Goal: Transaction & Acquisition: Purchase product/service

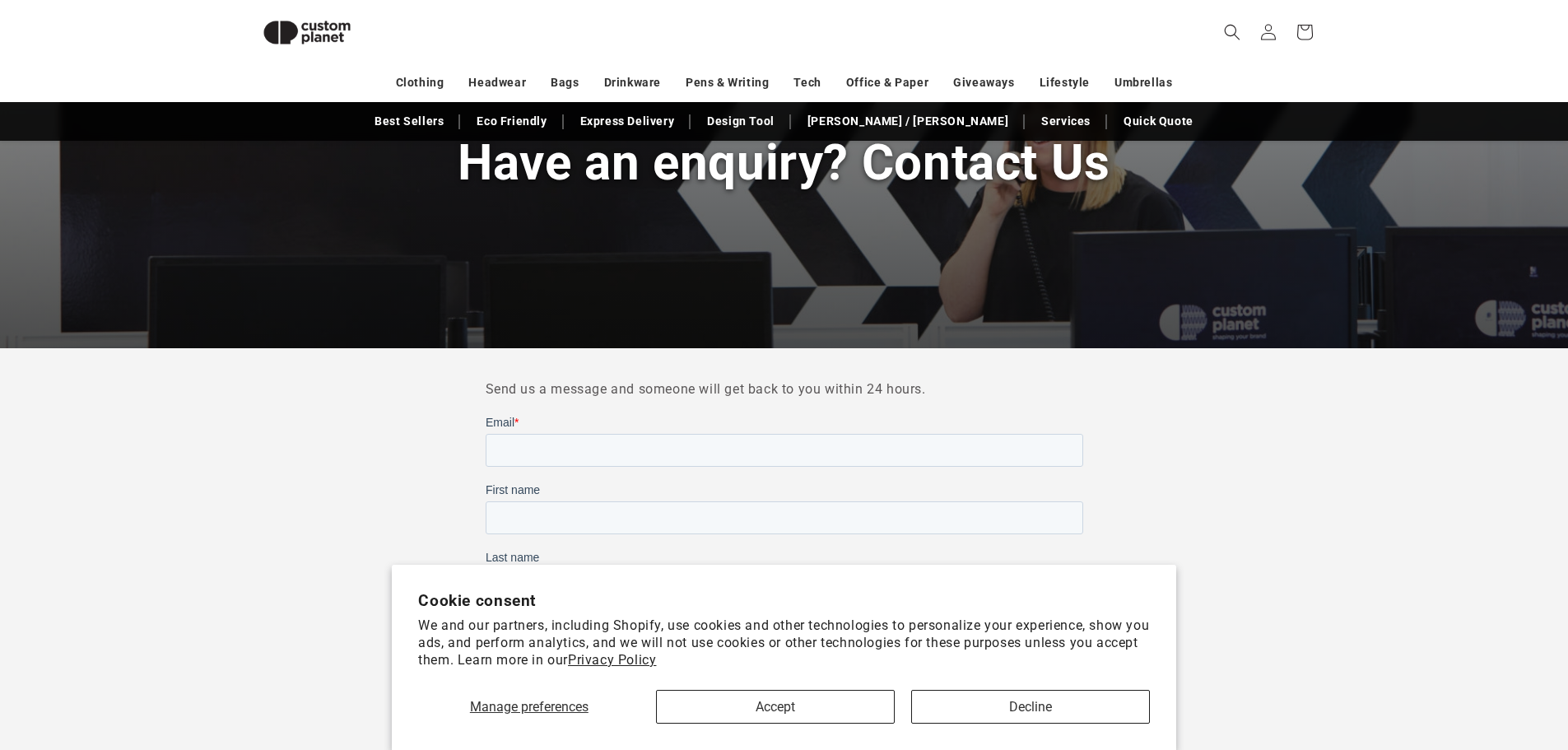
scroll to position [225, 0]
click at [961, 708] on button "Decline" at bounding box center [1031, 708] width 239 height 34
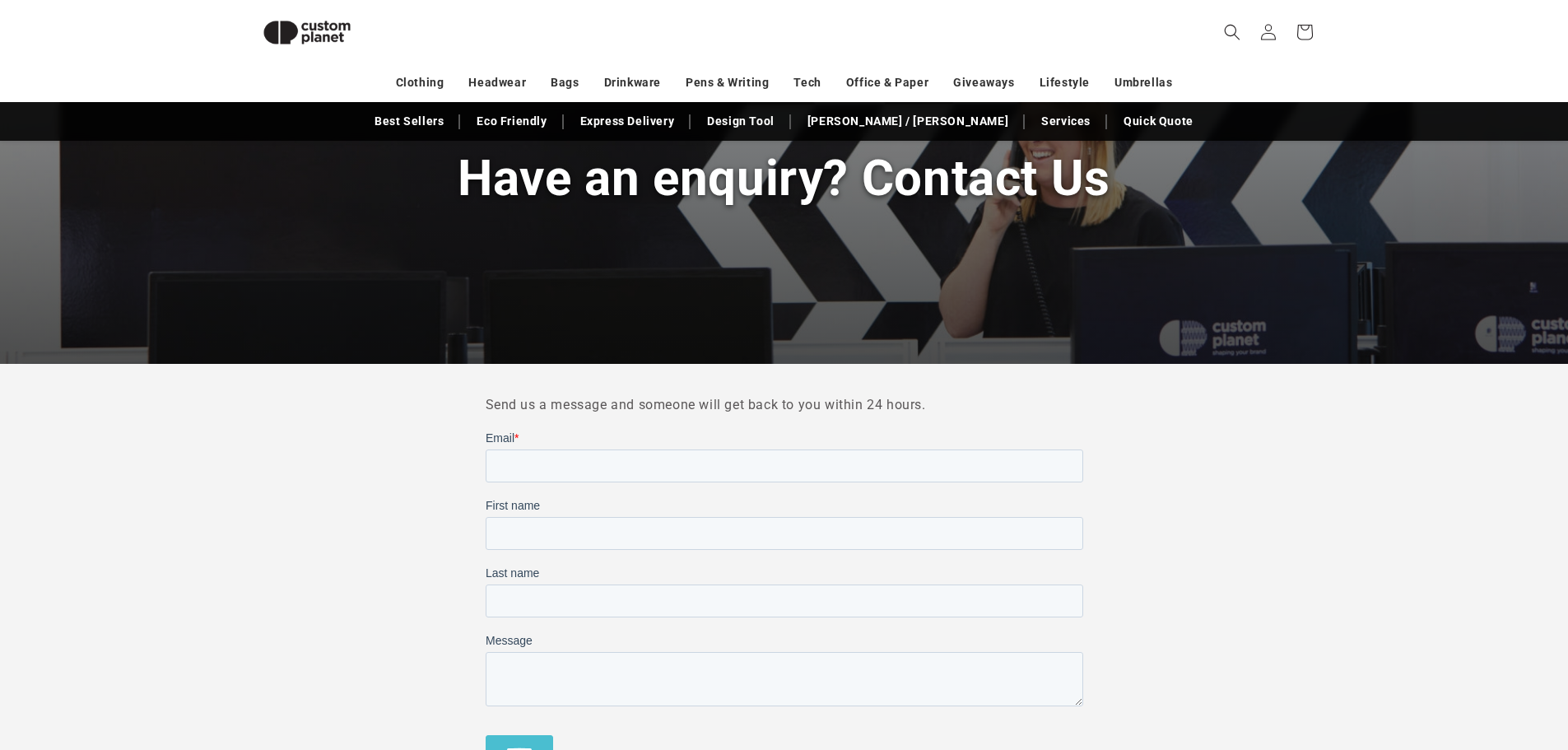
scroll to position [0, 0]
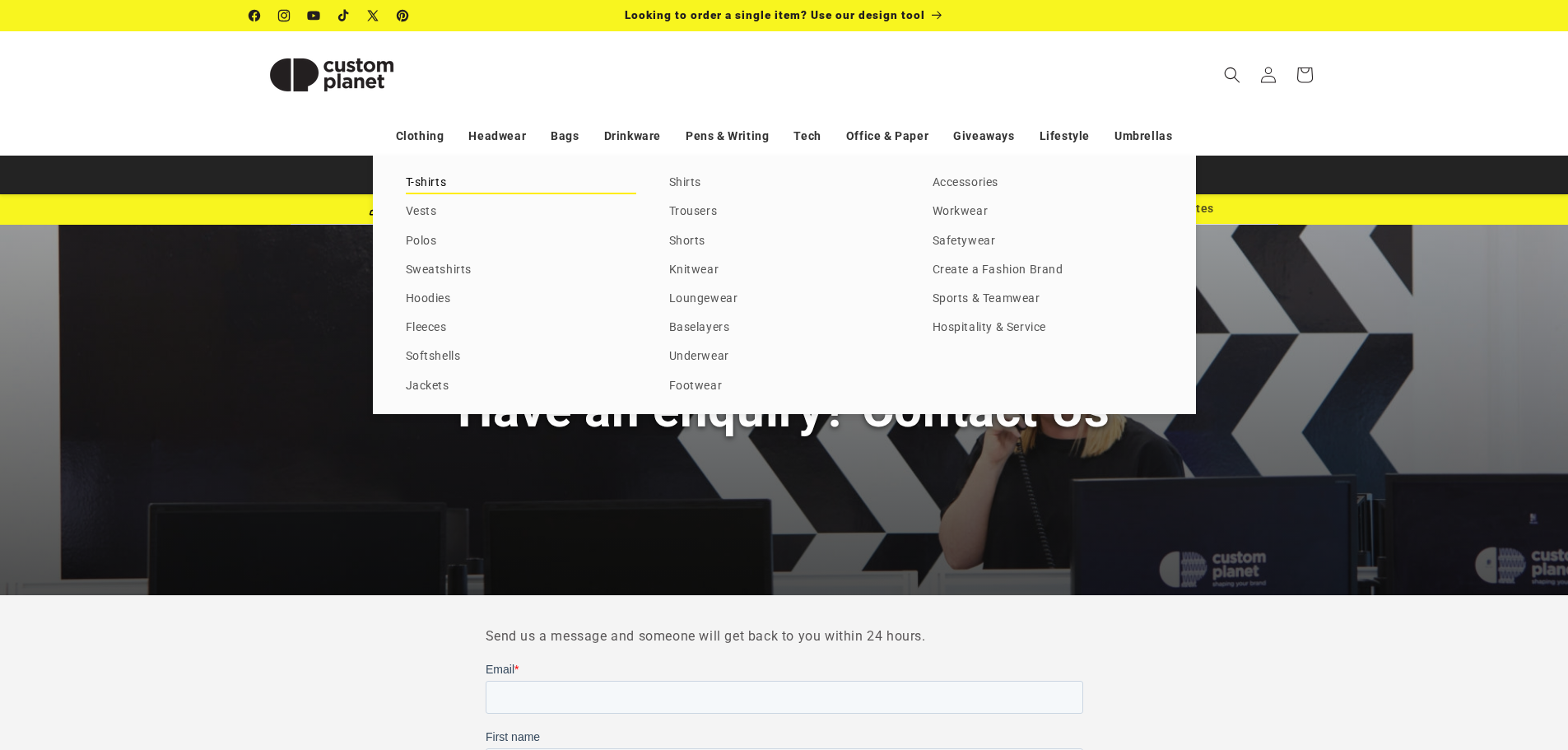
click at [431, 184] on link "T-shirts" at bounding box center [521, 184] width 231 height 23
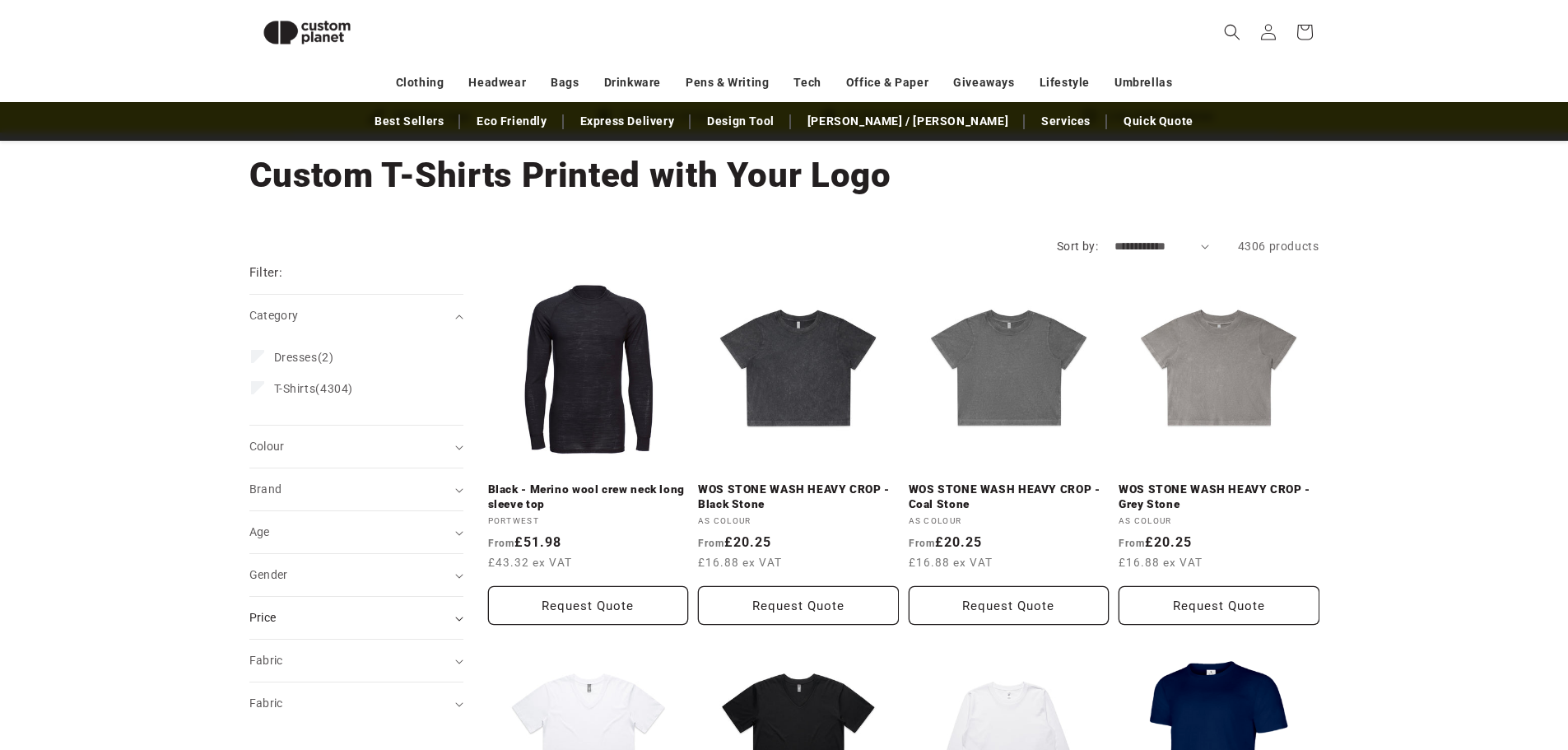
scroll to position [61, 0]
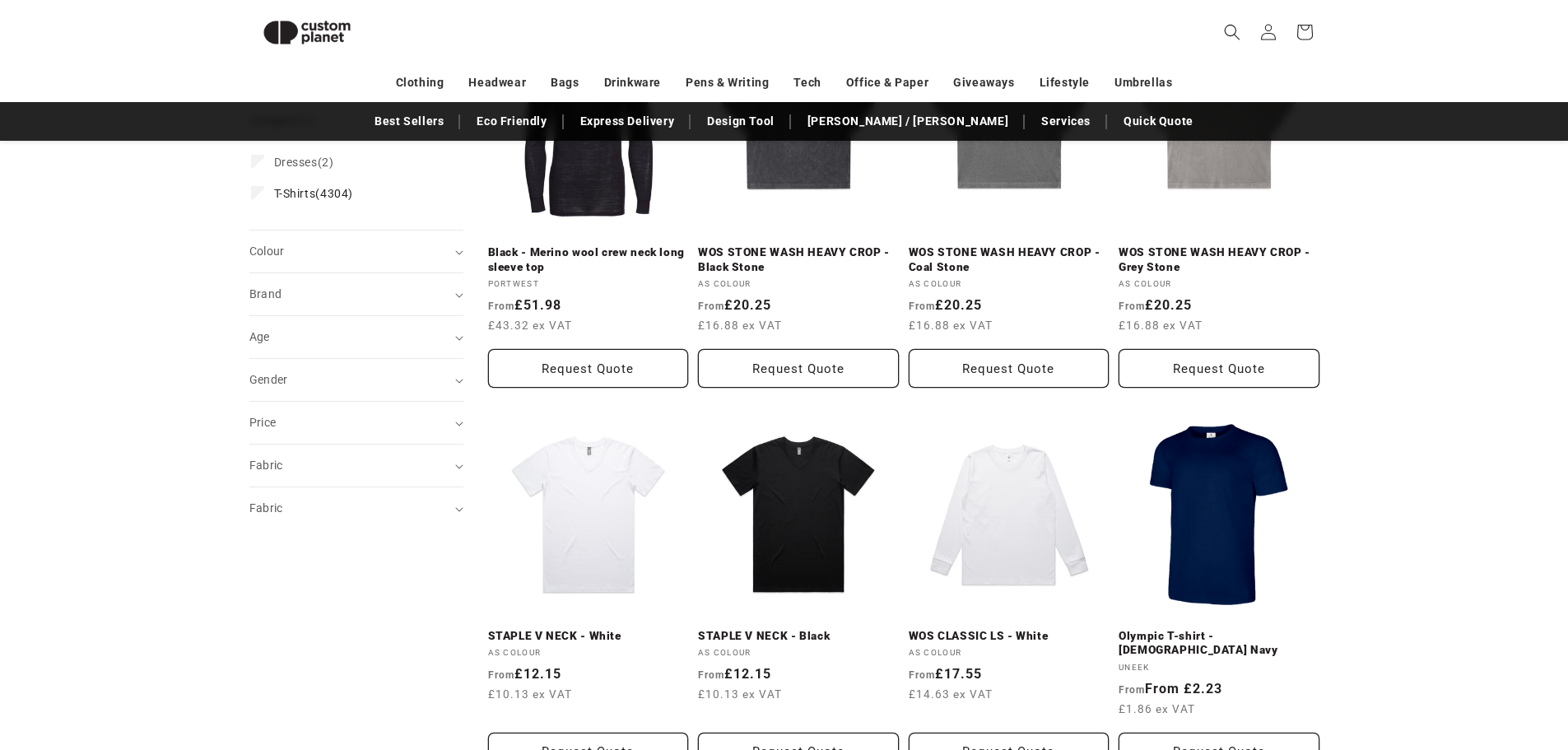
scroll to position [308, 0]
click at [456, 470] on summary "Fabric (0)" at bounding box center [356, 465] width 214 height 42
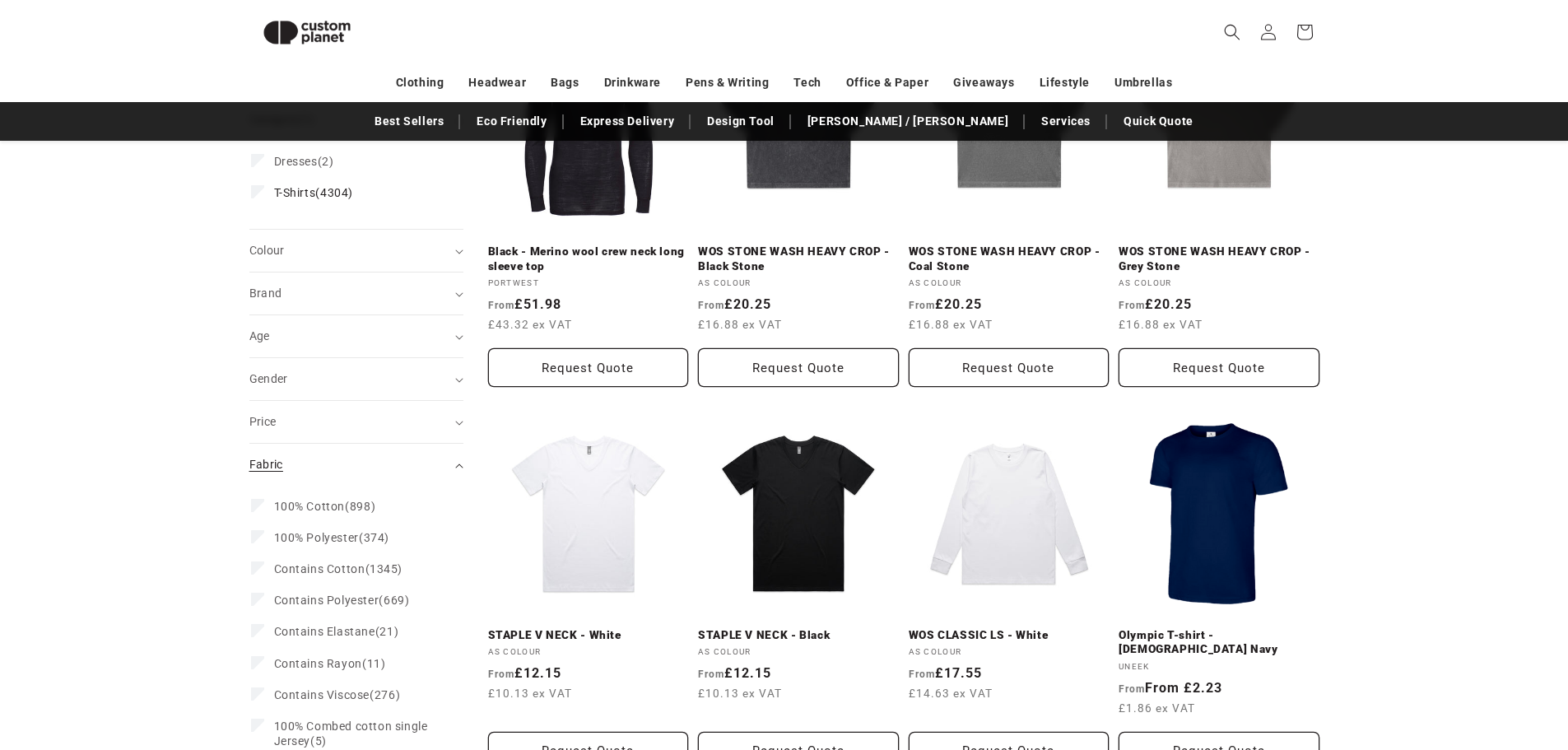
click at [461, 469] on summary "Fabric (0)" at bounding box center [356, 465] width 214 height 42
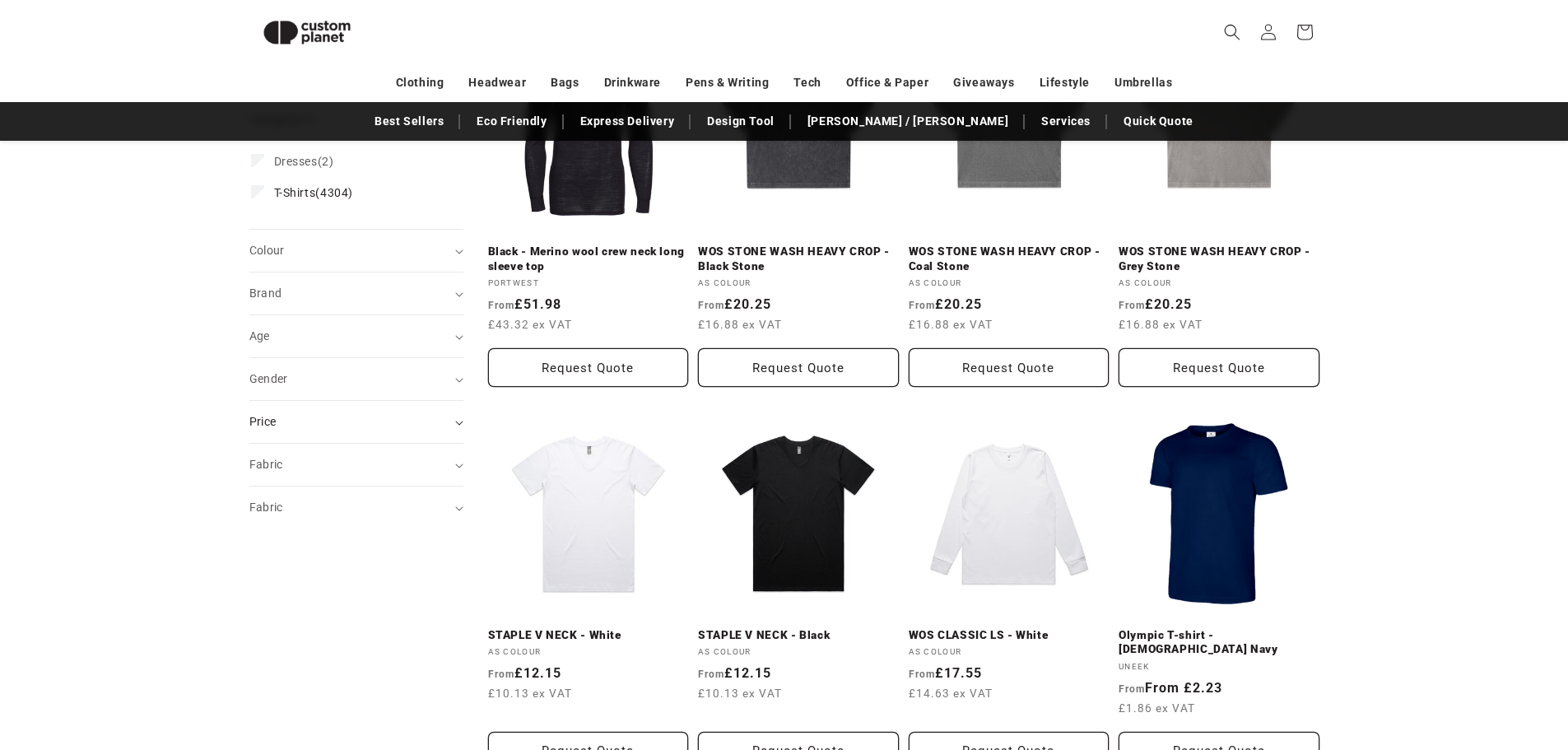
scroll to position [0, 0]
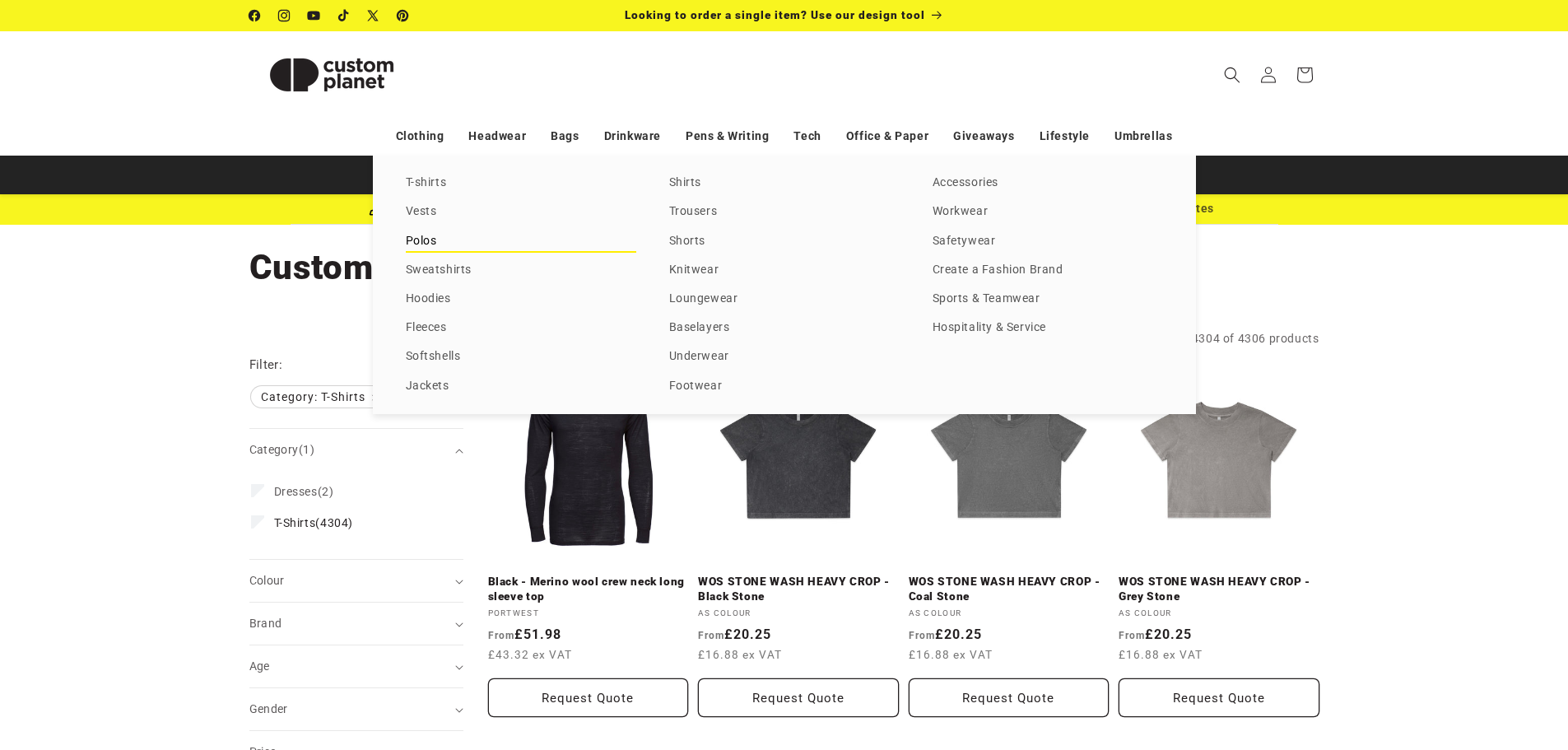
click at [427, 239] on link "Polos" at bounding box center [521, 242] width 231 height 23
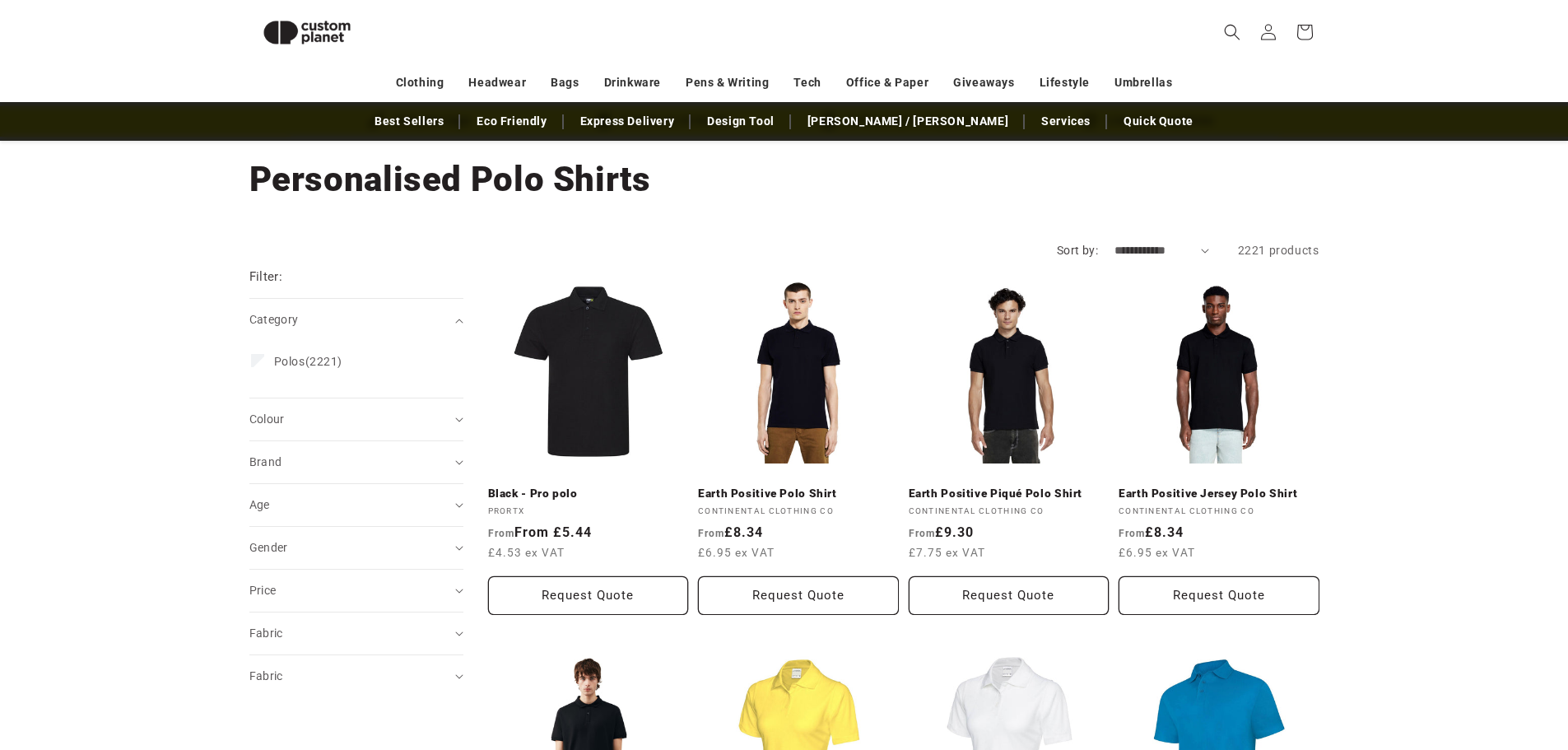
scroll to position [60, 0]
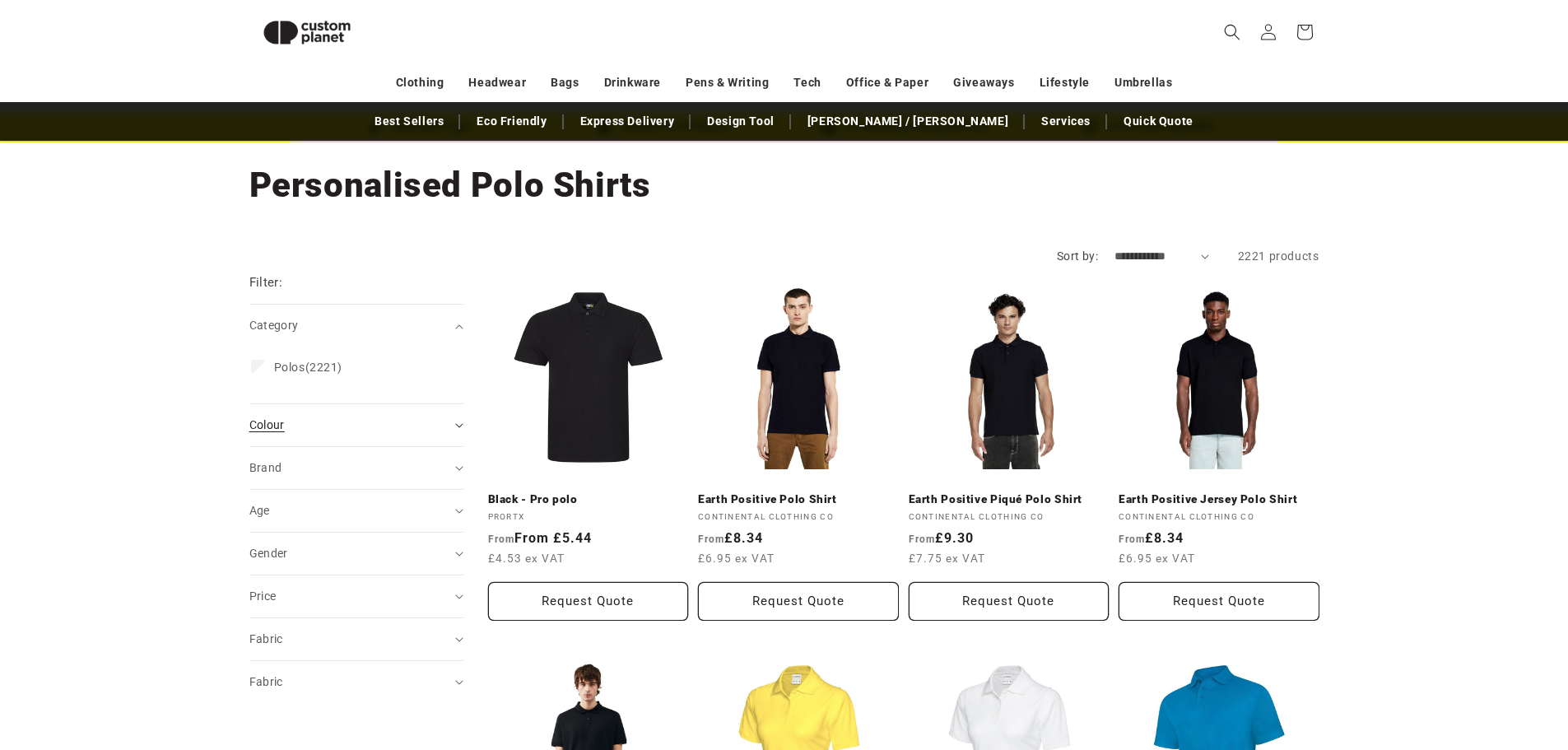
click at [459, 429] on summary "Colour (0)" at bounding box center [356, 425] width 214 height 42
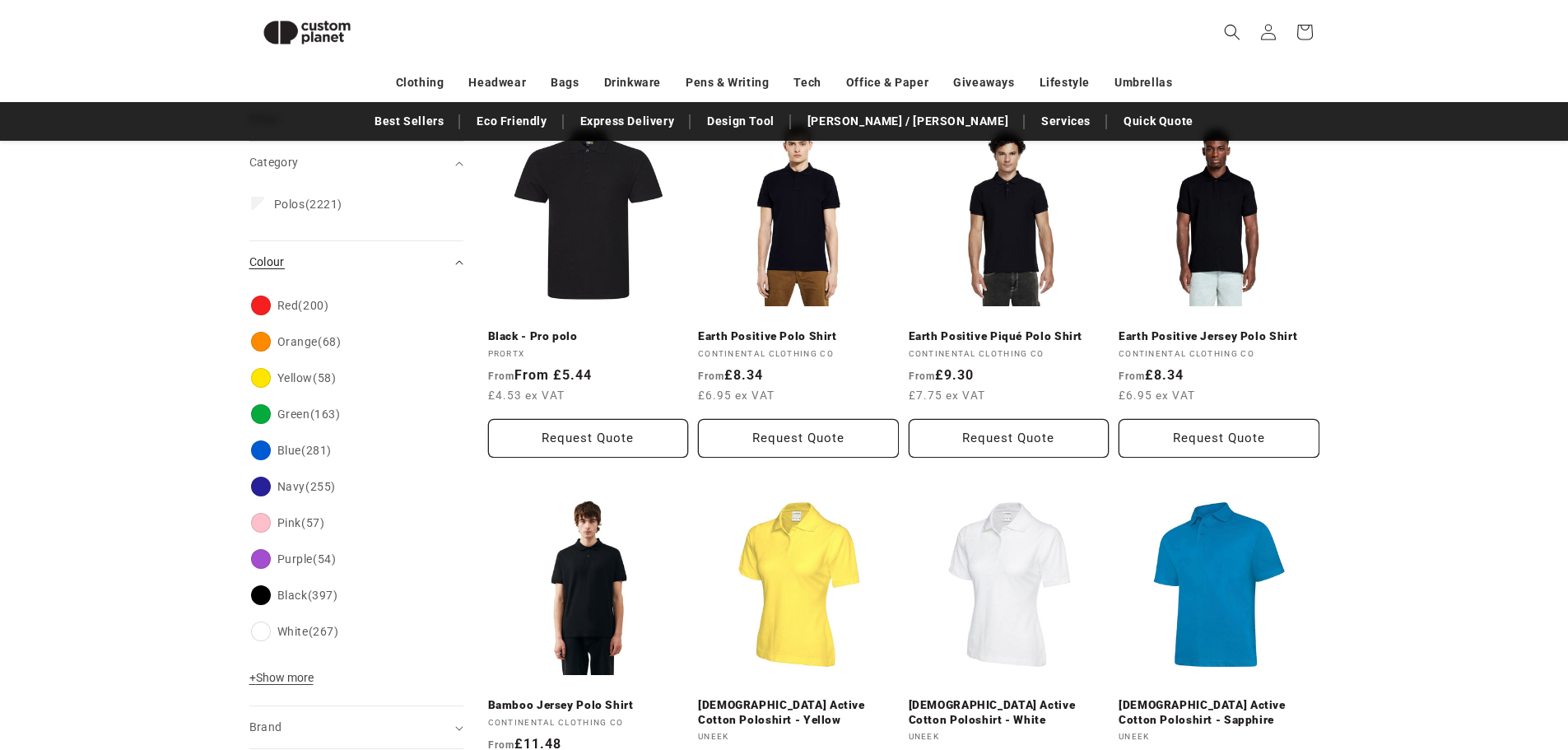
scroll to position [225, 0]
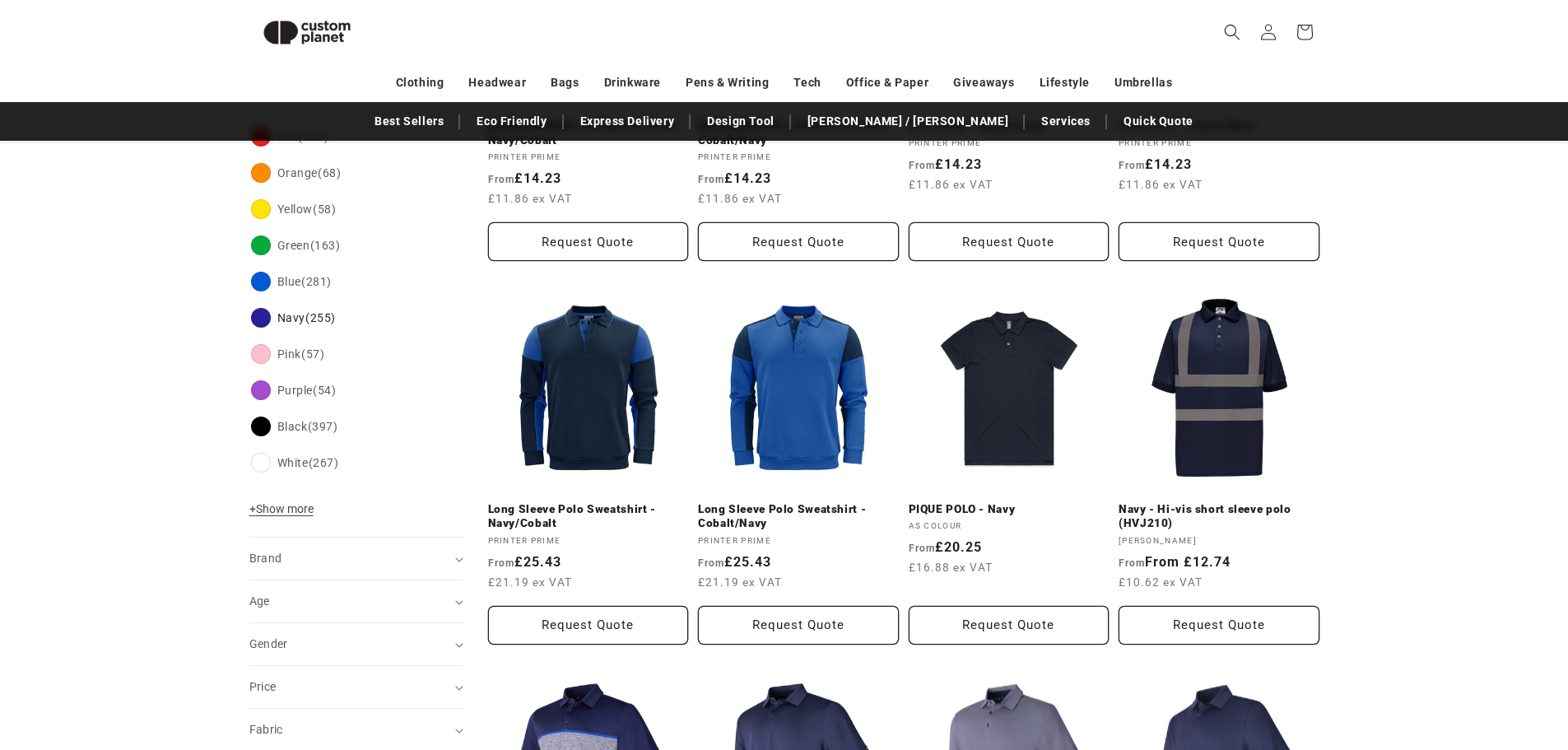
scroll to position [637, 0]
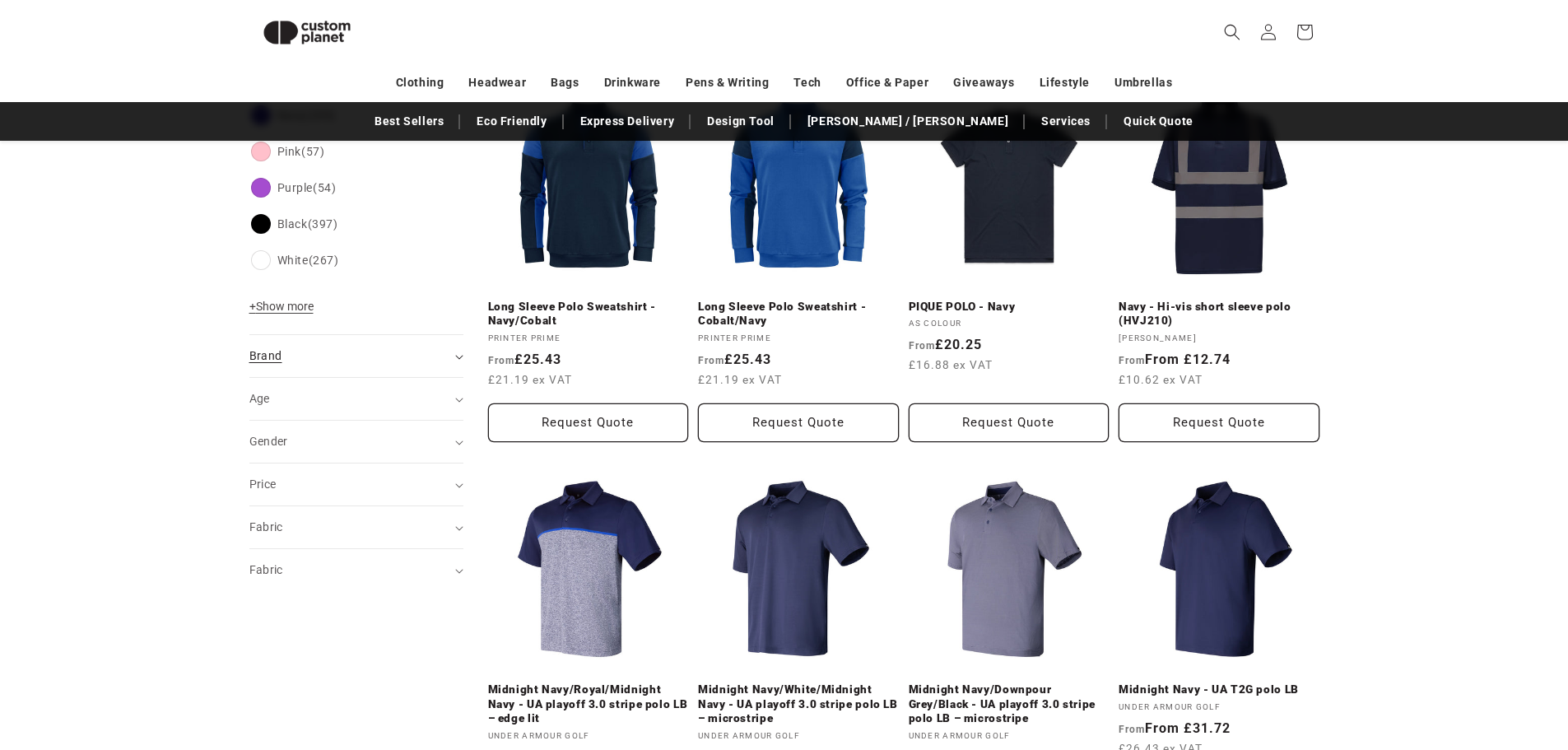
click at [459, 357] on icon "Brand (0 selected)" at bounding box center [459, 357] width 8 height 5
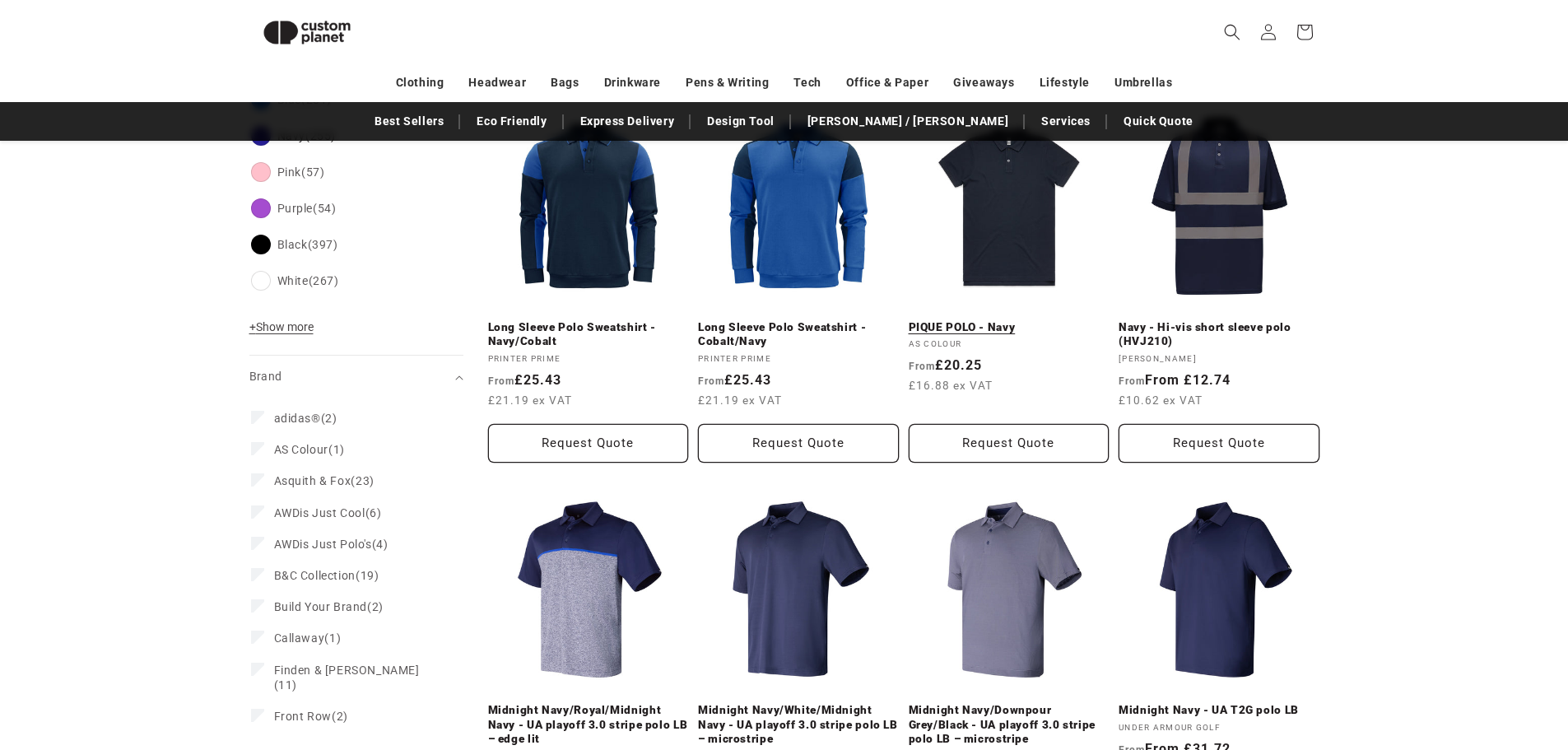
scroll to position [390, 0]
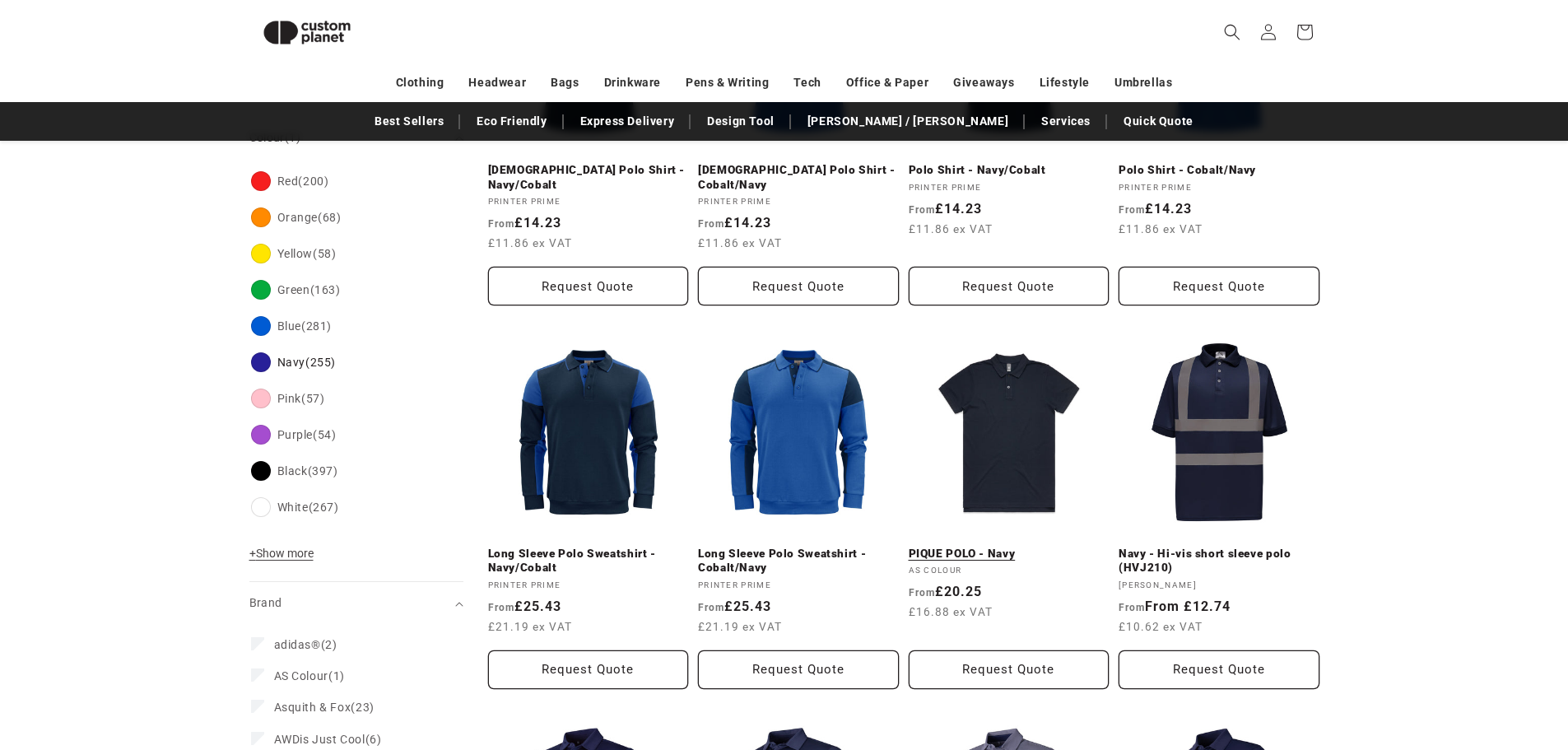
click at [1010, 546] on link "PIQUE POLO - Navy" at bounding box center [1009, 554] width 201 height 15
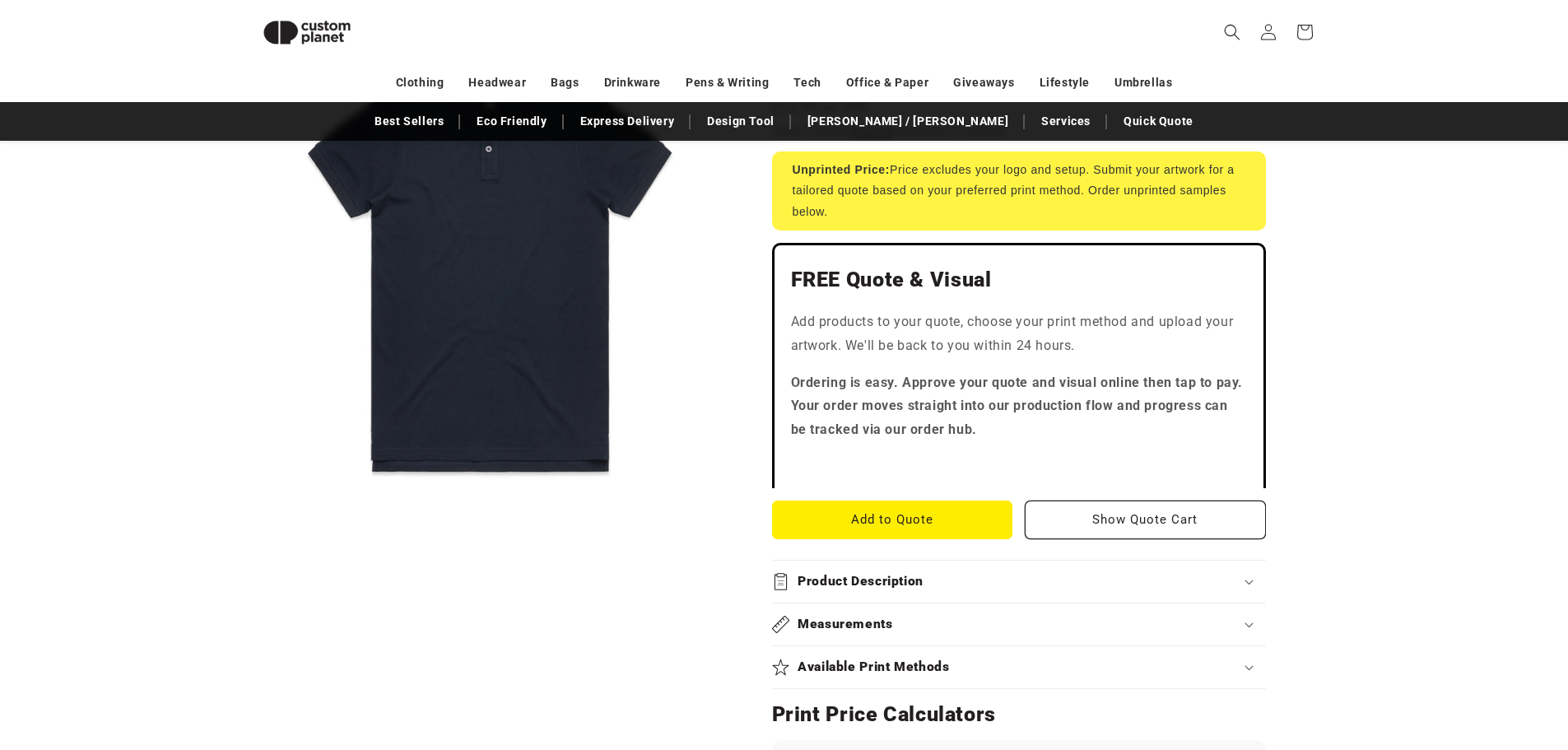
scroll to position [308, 0]
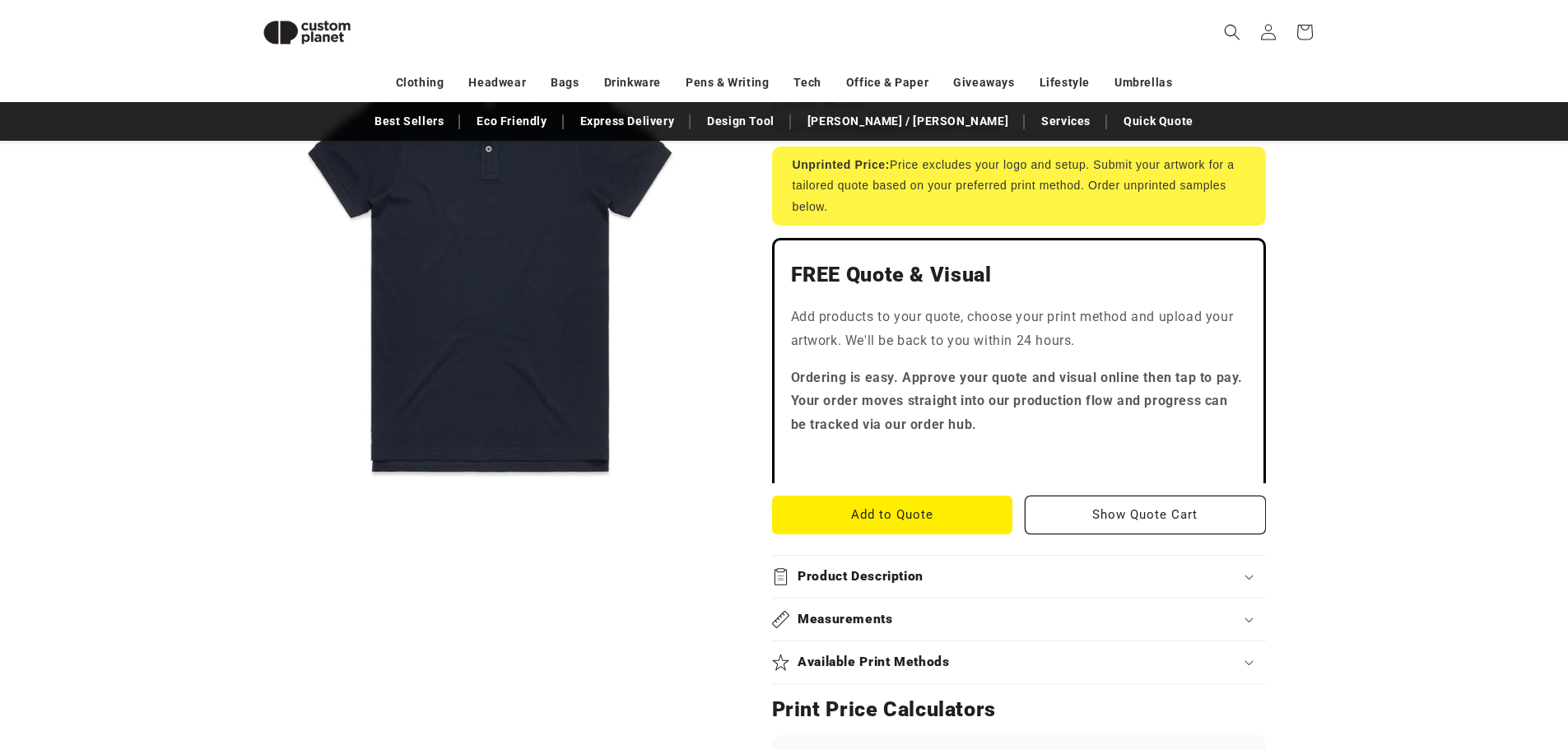
click at [904, 664] on h2 "Available Print Methods" at bounding box center [874, 662] width 153 height 17
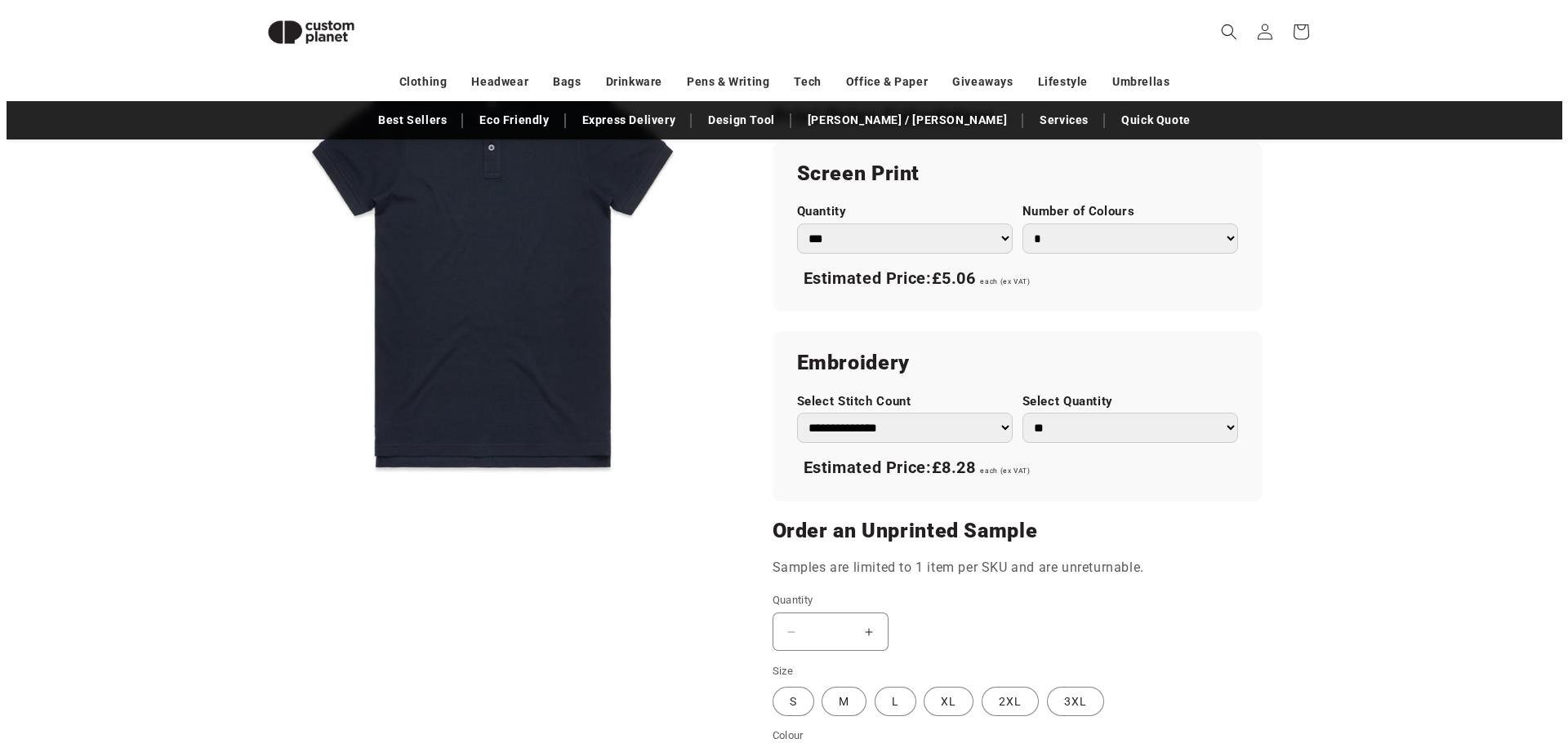
scroll to position [876, 0]
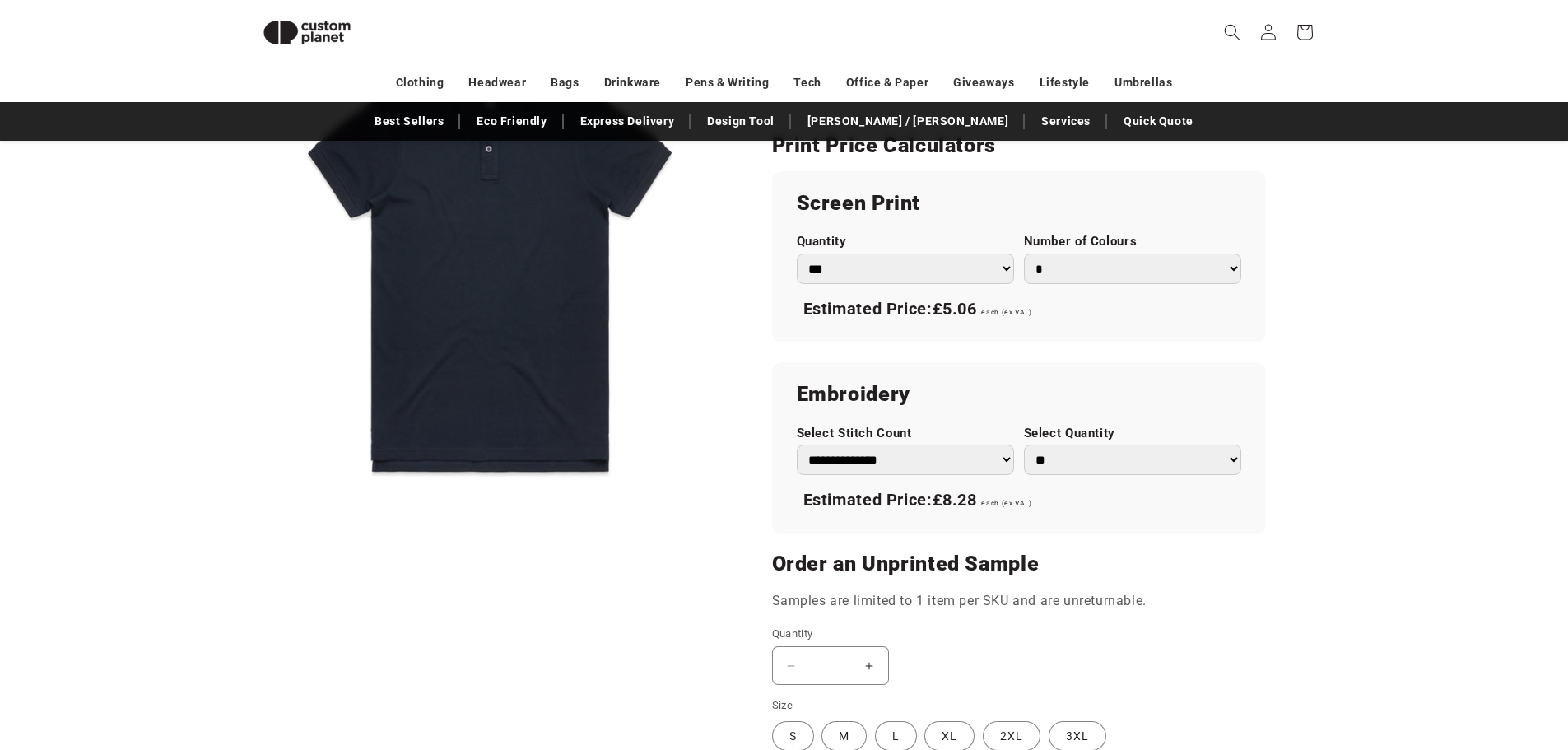
click at [992, 462] on select "**********" at bounding box center [905, 460] width 218 height 30
click at [250, 507] on button "Open media 1 in modal" at bounding box center [250, 507] width 0 height 0
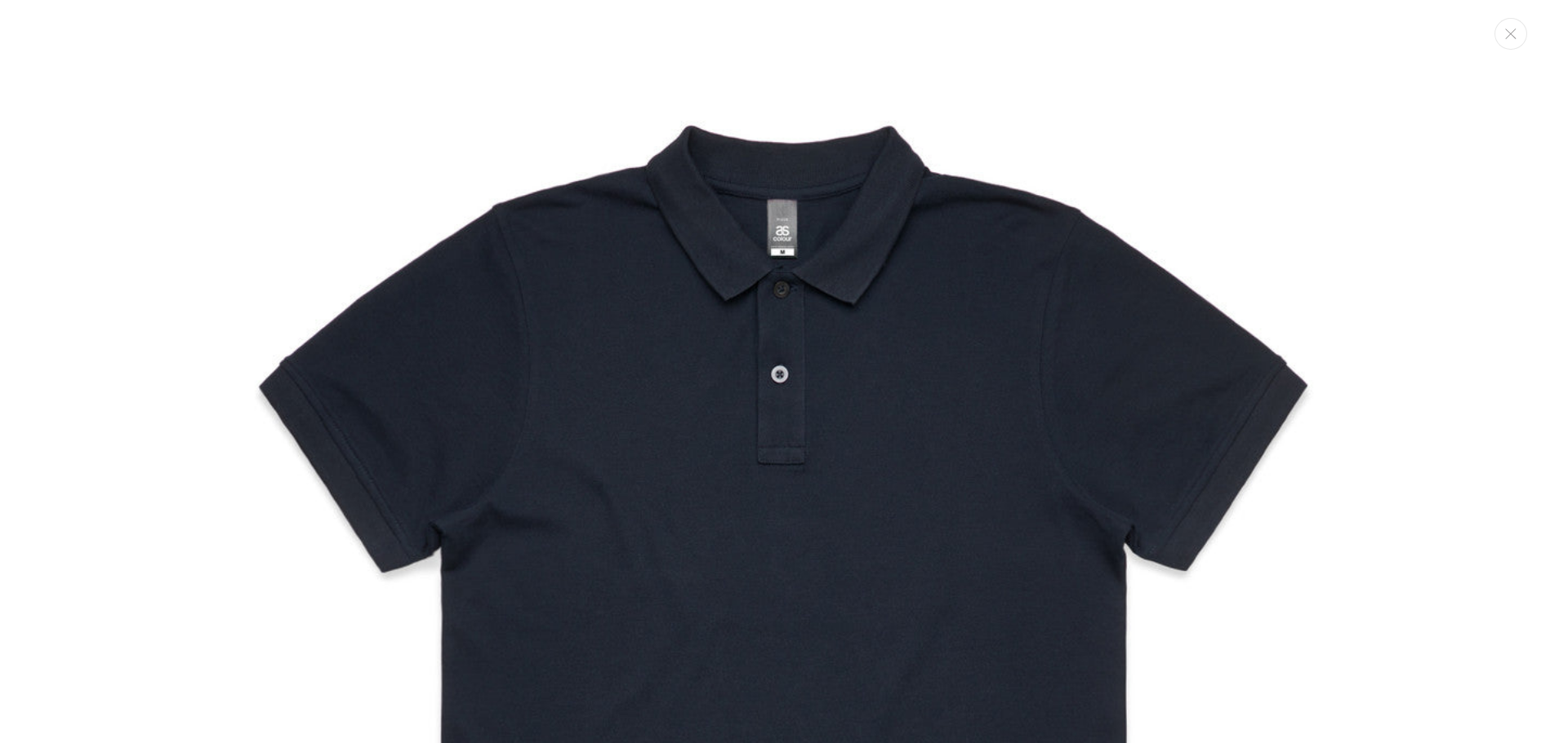
scroll to position [16, 0]
